Goal: Task Accomplishment & Management: Use online tool/utility

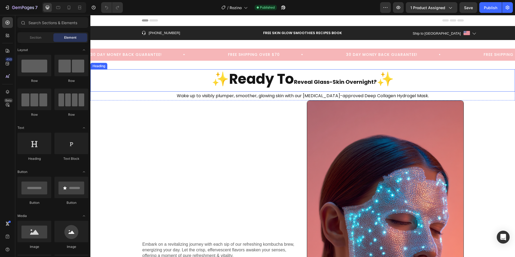
click at [257, 77] on strong "✨Ready To" at bounding box center [252, 79] width 82 height 20
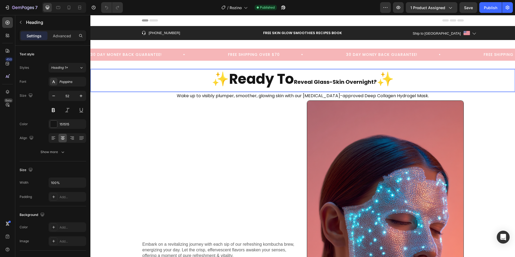
click at [285, 79] on strong "✨Ready To" at bounding box center [252, 79] width 82 height 20
click at [320, 81] on strong "Reveal Glass-Skin Overnight?" at bounding box center [335, 82] width 83 height 8
drag, startPoint x: 325, startPoint y: 81, endPoint x: 329, endPoint y: 81, distance: 4.0
click at [329, 81] on strong "Reveal Glass-Skin Overnight?" at bounding box center [335, 82] width 83 height 8
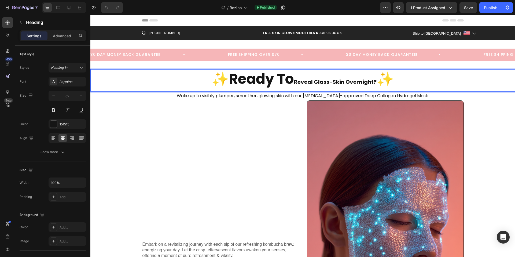
click at [347, 81] on strong "Reveal Glass-Skin Overnight?" at bounding box center [335, 82] width 83 height 8
drag, startPoint x: 272, startPoint y: 77, endPoint x: 251, endPoint y: 79, distance: 21.0
click at [251, 79] on strong "✨Ready To" at bounding box center [252, 79] width 82 height 20
drag, startPoint x: 292, startPoint y: 80, endPoint x: 276, endPoint y: 80, distance: 15.8
click at [276, 80] on strong "✨Ready To" at bounding box center [252, 79] width 82 height 20
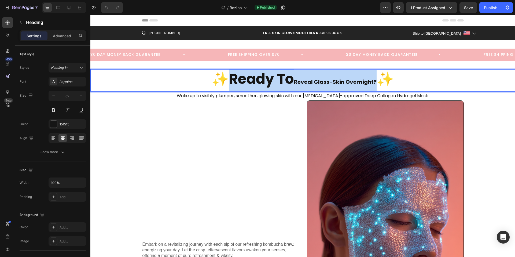
drag, startPoint x: 376, startPoint y: 81, endPoint x: 229, endPoint y: 80, distance: 147.4
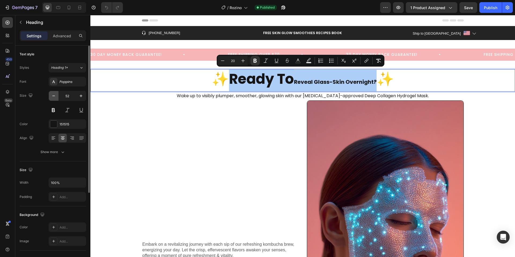
click at [55, 96] on icon "button" at bounding box center [53, 95] width 5 height 5
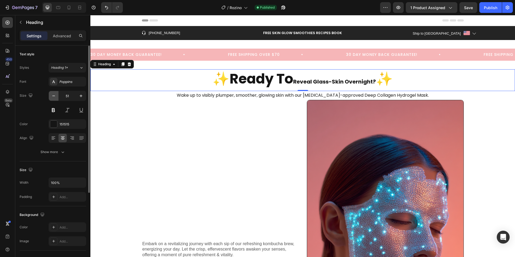
click at [55, 96] on icon "button" at bounding box center [53, 95] width 5 height 5
type input "50"
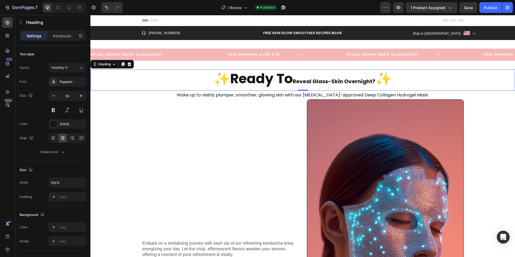
drag, startPoint x: 299, startPoint y: 86, endPoint x: 252, endPoint y: 83, distance: 47.2
click at [299, 86] on p "✨Ready To Reveal Glass-Skin Overnight? ✨" at bounding box center [302, 80] width 423 height 20
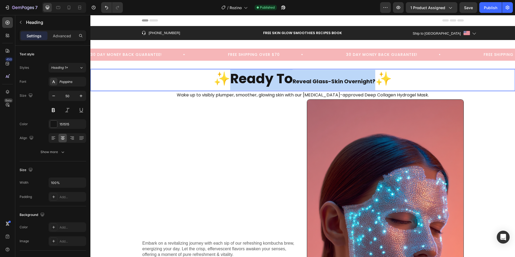
drag, startPoint x: 227, startPoint y: 82, endPoint x: 374, endPoint y: 80, distance: 146.6
click at [374, 80] on p "✨Ready To Reveal Glass-Skin Overnight? ✨" at bounding box center [302, 80] width 423 height 20
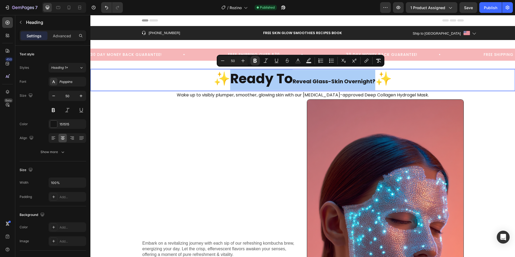
drag, startPoint x: 237, startPoint y: 61, endPoint x: 230, endPoint y: 61, distance: 7.8
click at [230, 61] on input "50" at bounding box center [232, 60] width 11 height 6
type input "3"
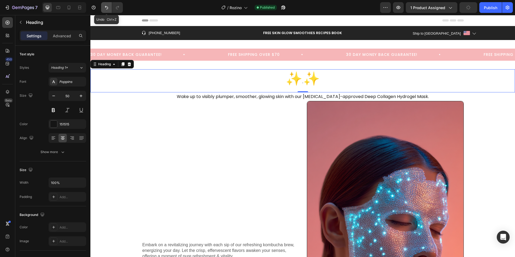
click at [105, 10] on button "Undo/Redo" at bounding box center [106, 7] width 11 height 11
click at [103, 8] on button "Undo/Redo" at bounding box center [106, 7] width 11 height 11
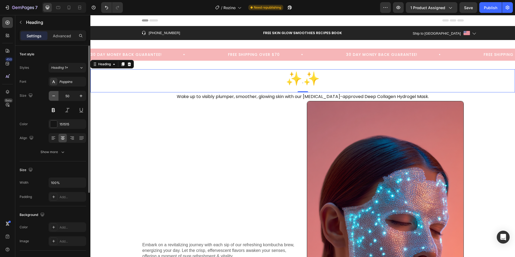
click at [51, 96] on icon "button" at bounding box center [53, 95] width 5 height 5
click at [79, 95] on icon "button" at bounding box center [80, 95] width 5 height 5
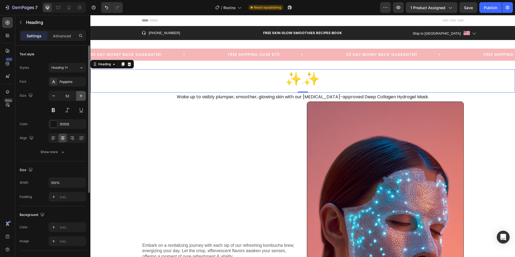
click at [79, 95] on icon "button" at bounding box center [80, 95] width 5 height 5
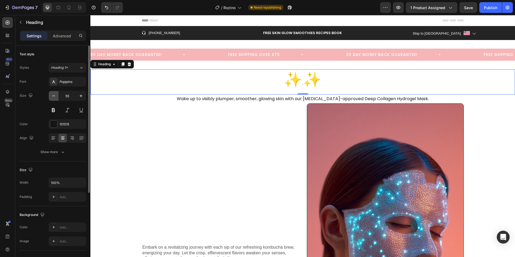
click at [54, 98] on icon "button" at bounding box center [53, 95] width 5 height 5
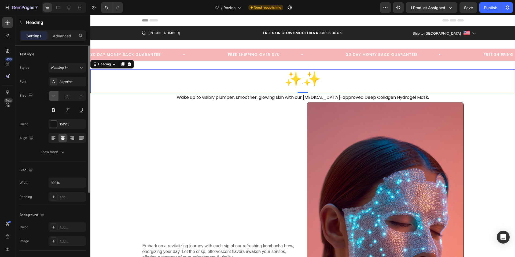
click at [54, 98] on icon "button" at bounding box center [53, 95] width 5 height 5
type input "50"
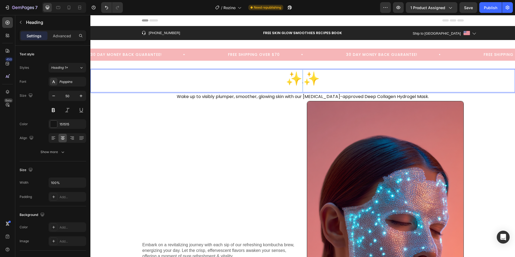
drag, startPoint x: 300, startPoint y: 83, endPoint x: 308, endPoint y: 83, distance: 7.8
click at [307, 83] on p "✨ 5 ✨" at bounding box center [302, 81] width 423 height 22
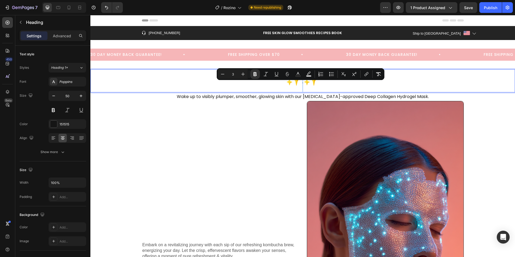
type input "50"
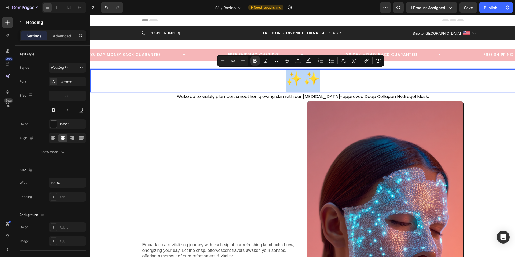
drag, startPoint x: 334, startPoint y: 84, endPoint x: 283, endPoint y: 84, distance: 50.7
click at [283, 84] on p "✨ 5 ✨" at bounding box center [302, 81] width 423 height 22
drag, startPoint x: 236, startPoint y: 62, endPoint x: 228, endPoint y: 61, distance: 7.8
click at [228, 61] on input "50" at bounding box center [232, 60] width 11 height 6
type input "25"
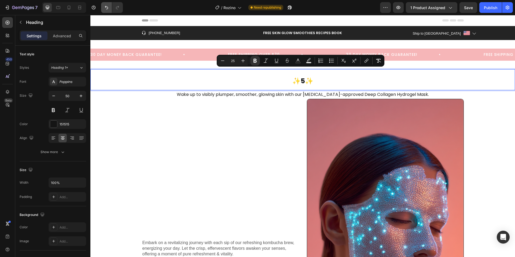
click at [106, 9] on icon "Undo/Redo" at bounding box center [106, 7] width 5 height 5
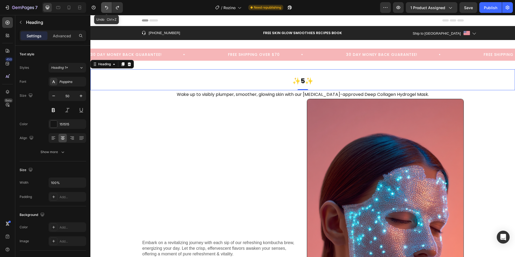
click at [106, 9] on icon "Undo/Redo" at bounding box center [106, 7] width 5 height 5
click at [68, 8] on icon at bounding box center [69, 8] width 3 height 4
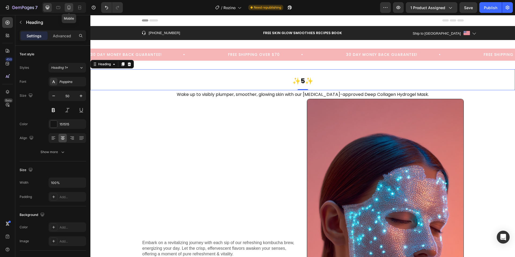
type input "21"
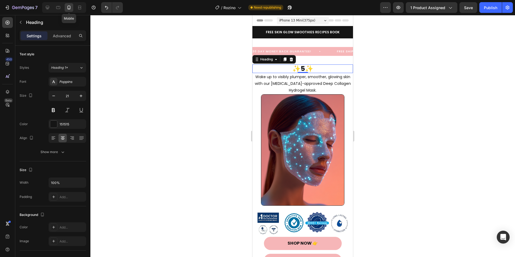
scroll to position [31, 0]
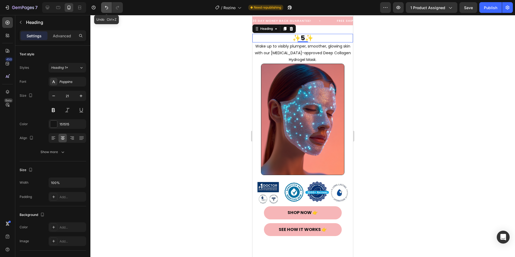
click at [108, 8] on icon "Undo/Redo" at bounding box center [106, 7] width 3 height 3
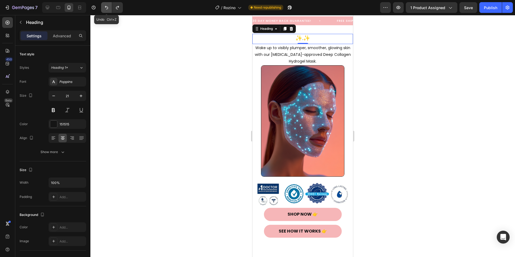
click at [108, 8] on icon "Undo/Redo" at bounding box center [106, 7] width 3 height 3
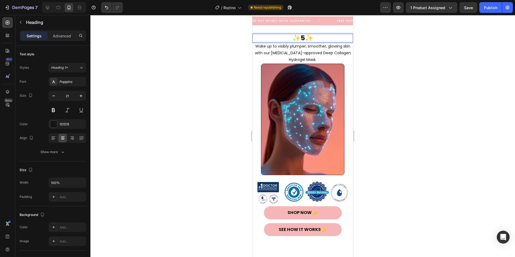
click at [300, 38] on strong "✨5✨" at bounding box center [302, 37] width 21 height 9
drag, startPoint x: 301, startPoint y: 37, endPoint x: 298, endPoint y: 37, distance: 3.8
click at [298, 37] on strong "✨5✨" at bounding box center [302, 37] width 21 height 9
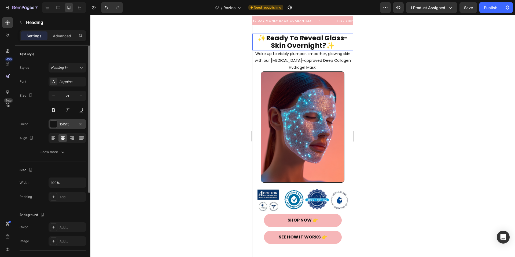
click at [58, 123] on div "151515" at bounding box center [68, 124] width 38 height 10
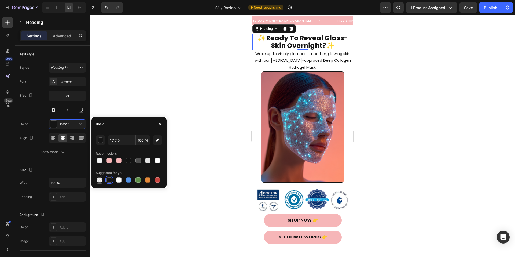
click at [100, 178] on div at bounding box center [99, 179] width 5 height 5
type input "000000"
type input "0"
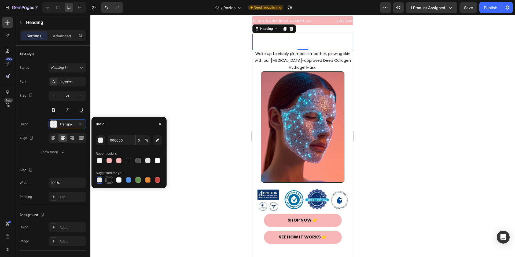
click at [108, 179] on div at bounding box center [108, 179] width 5 height 5
type input "151515"
type input "100"
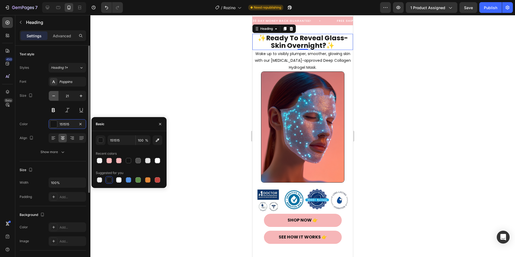
click at [54, 97] on icon "button" at bounding box center [53, 95] width 5 height 5
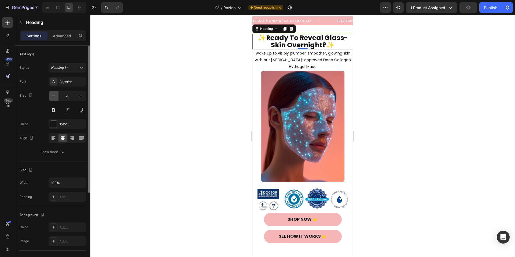
click at [54, 97] on icon "button" at bounding box center [53, 95] width 5 height 5
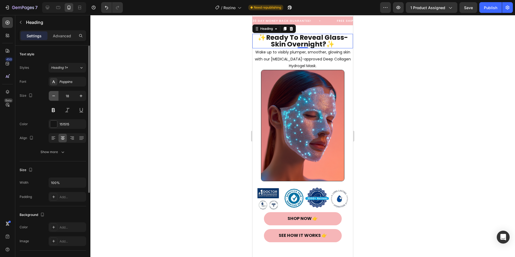
click at [54, 97] on icon "button" at bounding box center [53, 95] width 5 height 5
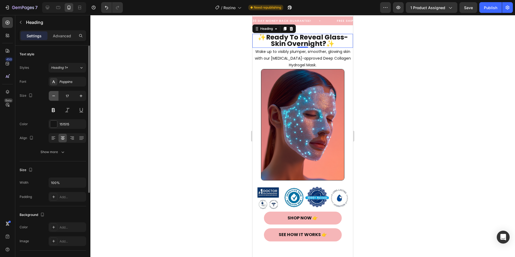
click at [54, 97] on icon "button" at bounding box center [53, 95] width 5 height 5
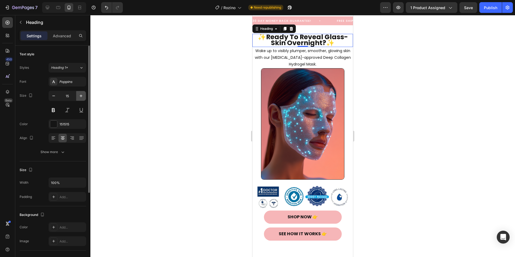
click at [79, 98] on icon "button" at bounding box center [80, 95] width 5 height 5
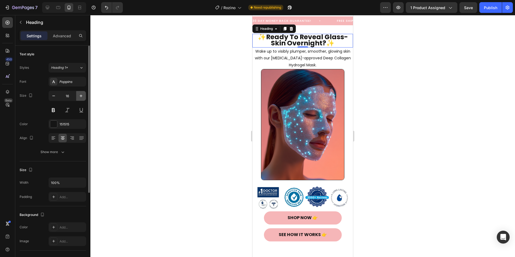
click at [79, 98] on icon "button" at bounding box center [80, 95] width 5 height 5
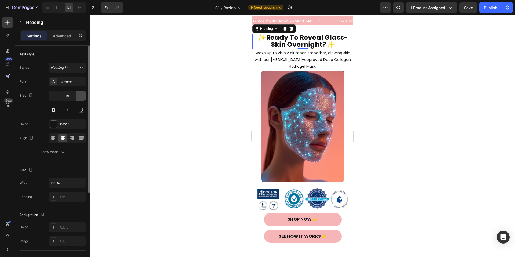
click at [79, 98] on icon "button" at bounding box center [80, 95] width 5 height 5
type input "20"
click at [387, 80] on div at bounding box center [302, 135] width 424 height 241
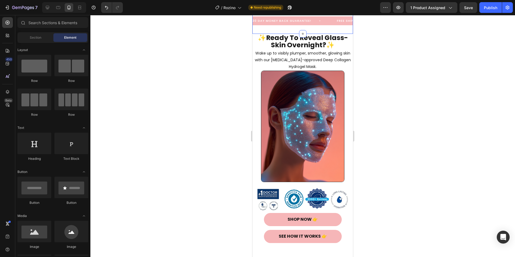
scroll to position [4, 0]
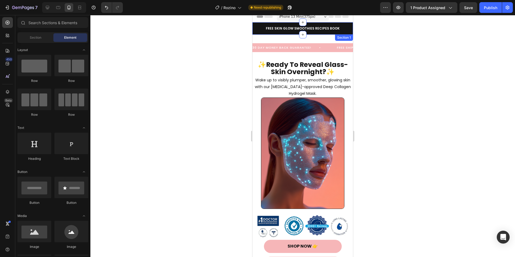
click at [254, 27] on div "Icon [PHONE_NUMBER] Text block Row FREE SKIN GLOW SMOOTHIES RECIPES BOOK Text b…" at bounding box center [302, 28] width 101 height 12
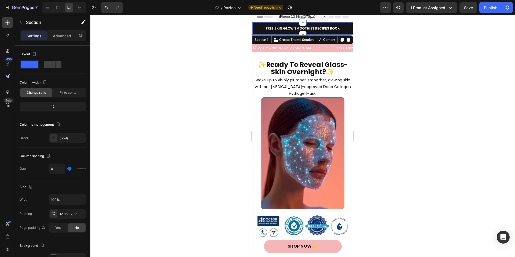
click at [254, 27] on div "Icon [PHONE_NUMBER] Text block Row FREE SKIN GLOW SMOOTHIES RECIPES BOOK Text b…" at bounding box center [302, 28] width 101 height 12
click at [48, 7] on icon at bounding box center [47, 7] width 5 height 5
type input "30"
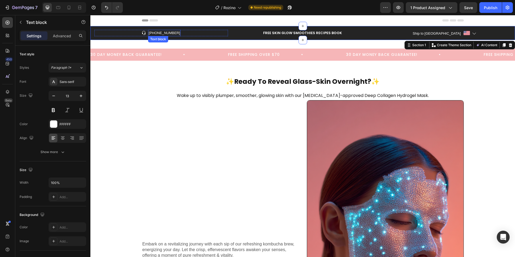
click at [169, 33] on p "[PHONE_NUMBER]" at bounding box center [163, 32] width 31 height 5
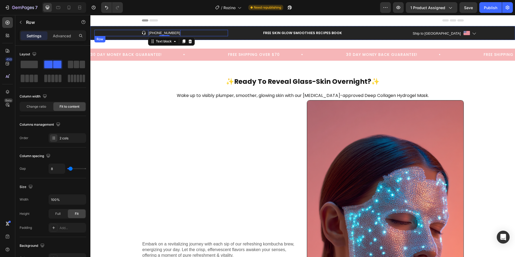
click at [189, 32] on div "Icon [PHONE_NUMBER] Text block 0 Row" at bounding box center [160, 33] width 133 height 6
click at [127, 41] on icon at bounding box center [127, 41] width 4 height 4
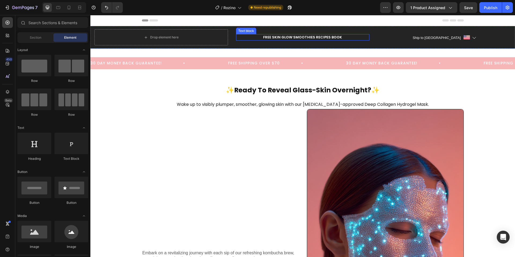
click at [267, 36] on p "FREE SKIN GLOW SMOOTHIES RECIPES BOOK" at bounding box center [302, 37] width 132 height 5
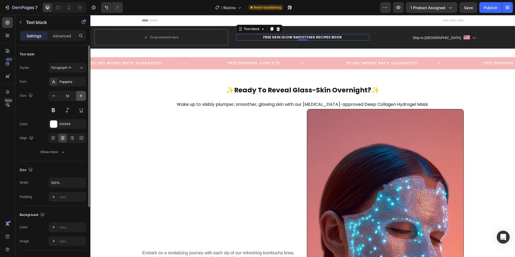
click at [81, 94] on icon "button" at bounding box center [80, 95] width 5 height 5
type input "17"
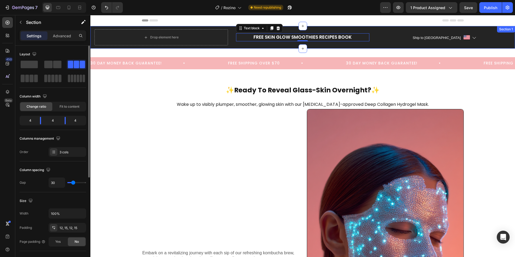
click at [230, 37] on div "Drop element here FREE SKIN GLOW SMOOTHIES RECIPES BOOK Text block 0 Ship to [G…" at bounding box center [302, 37] width 424 height 23
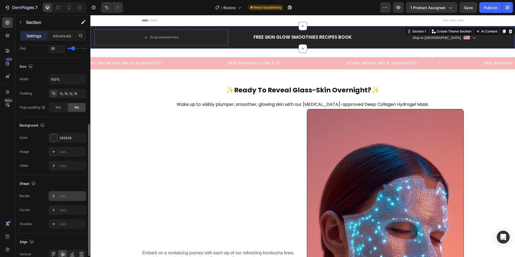
scroll to position [162, 0]
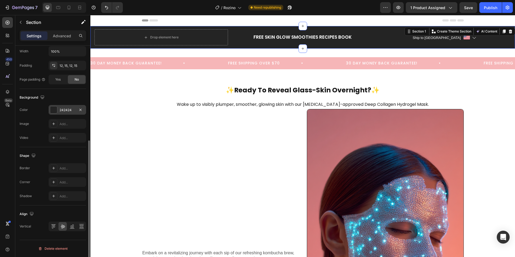
click at [60, 110] on div "242424" at bounding box center [68, 109] width 16 height 5
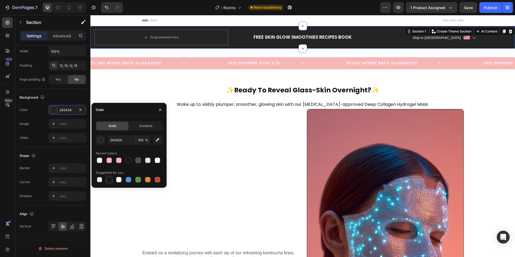
click at [109, 179] on div at bounding box center [108, 179] width 5 height 5
type input "151515"
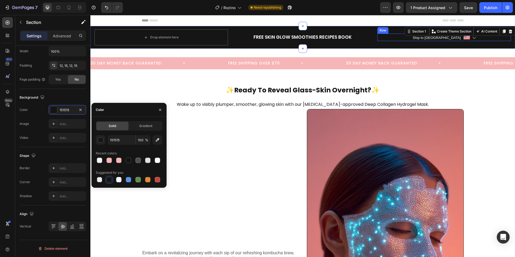
click at [406, 38] on div "Ship to [GEOGRAPHIC_DATA] Text block Image Icon Row" at bounding box center [443, 38] width 133 height 8
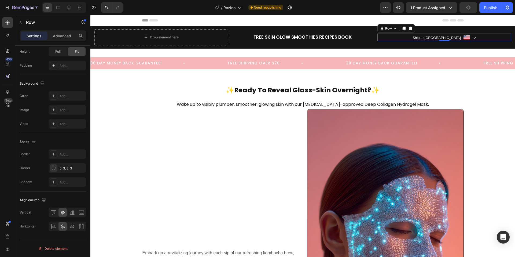
scroll to position [0, 0]
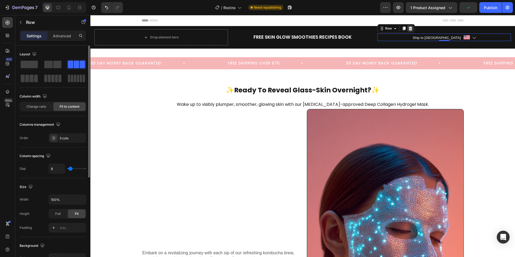
click at [408, 28] on icon at bounding box center [409, 29] width 3 height 4
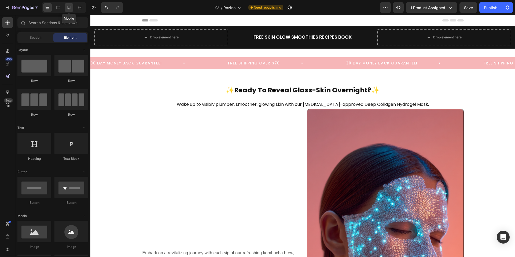
click at [72, 9] on div at bounding box center [69, 7] width 9 height 9
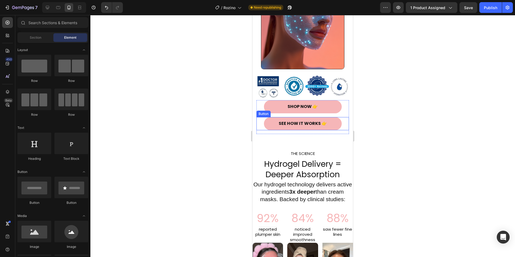
scroll to position [241, 0]
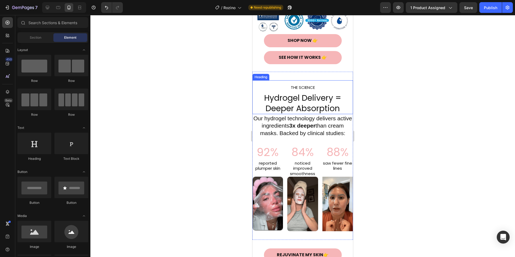
click at [307, 91] on h2 "THE SCIENCE Hydrogel Delivery = Deeper Absorption" at bounding box center [302, 97] width 101 height 34
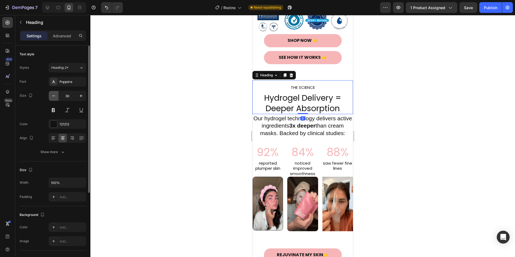
click at [53, 97] on icon "button" at bounding box center [53, 95] width 5 height 5
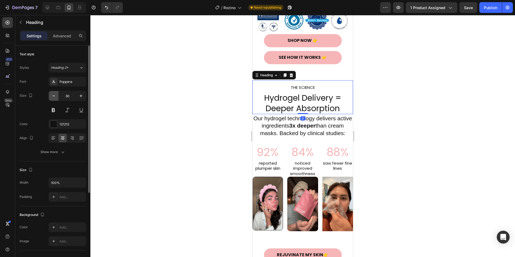
type input "29"
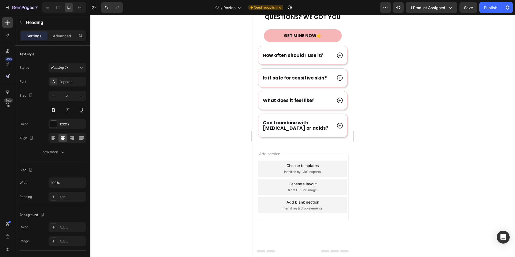
scroll to position [2117, 0]
click at [467, 10] on span "Save" at bounding box center [468, 7] width 9 height 5
click at [487, 8] on div "Publish" at bounding box center [490, 8] width 13 height 6
